Goal: Navigation & Orientation: Find specific page/section

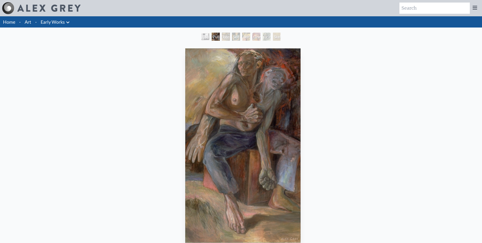
click at [122, 134] on div "Pulling Apart (Self-Portrait, Age [DEMOGRAPHIC_DATA]) 1972, acrylic on linen, 4…" at bounding box center [243, 175] width 478 height 258
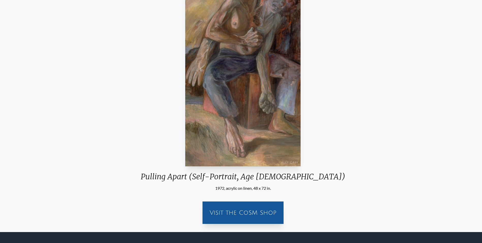
scroll to position [102, 0]
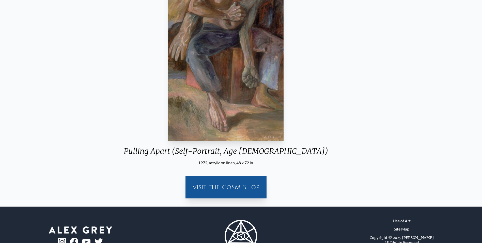
click at [290, 152] on div "Pulling Apart (Self-Portrait, Age [DEMOGRAPHIC_DATA])" at bounding box center [226, 152] width 213 height 13
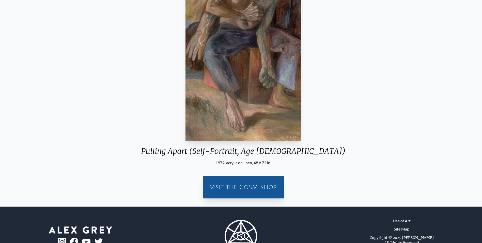
click at [239, 187] on div "Visit the CoSM Shop" at bounding box center [243, 187] width 75 height 16
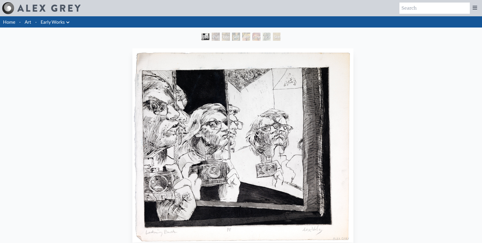
click at [215, 38] on div "Pulling Apart (Self-Portrait, Age [DEMOGRAPHIC_DATA])" at bounding box center [216, 37] width 8 height 8
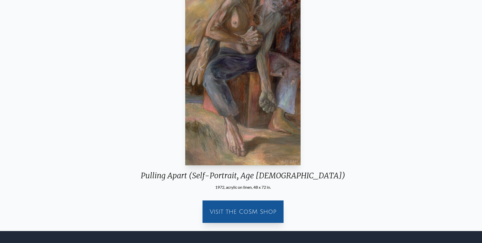
scroll to position [102, 0]
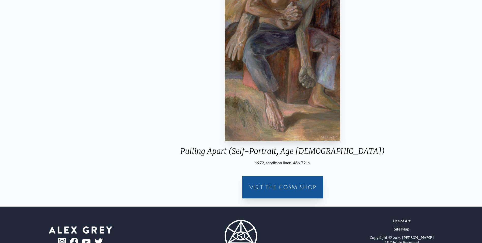
click at [220, 152] on div "Pulling Apart (Self-Portrait, Age [DEMOGRAPHIC_DATA])" at bounding box center [282, 152] width 213 height 13
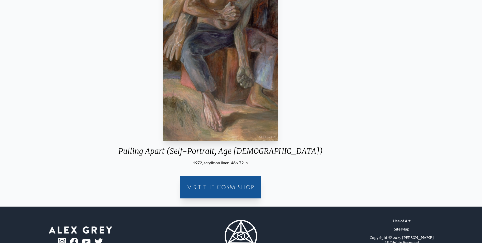
click at [261, 151] on div "Pulling Apart (Self-Portrait, Age [DEMOGRAPHIC_DATA])" at bounding box center [220, 152] width 213 height 13
